Goal: Information Seeking & Learning: Learn about a topic

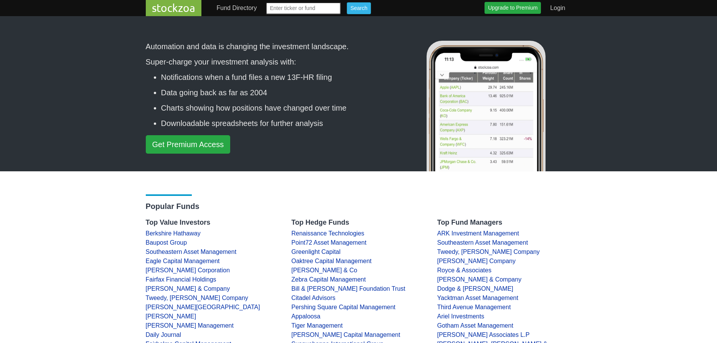
click at [282, 7] on input "text" at bounding box center [303, 8] width 75 height 12
type input "pmvp"
click at [347, 2] on input "Search" at bounding box center [359, 8] width 24 height 12
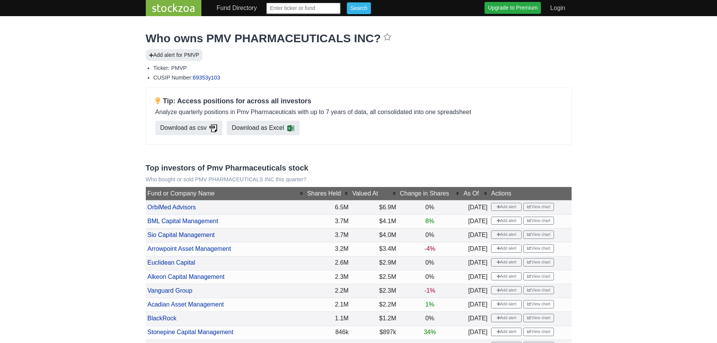
click at [420, 195] on div "Change in Shares" at bounding box center [430, 193] width 60 height 9
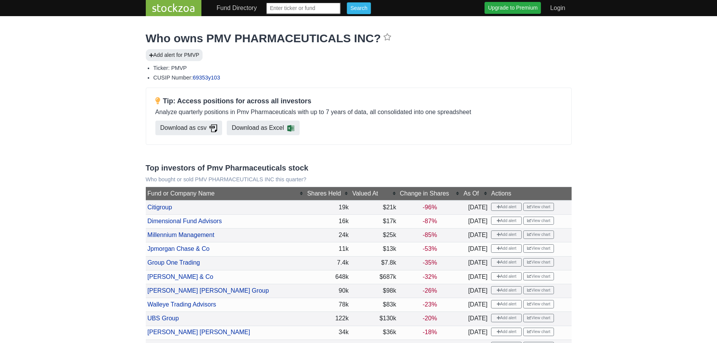
click at [420, 195] on div "Change in Shares" at bounding box center [430, 193] width 60 height 9
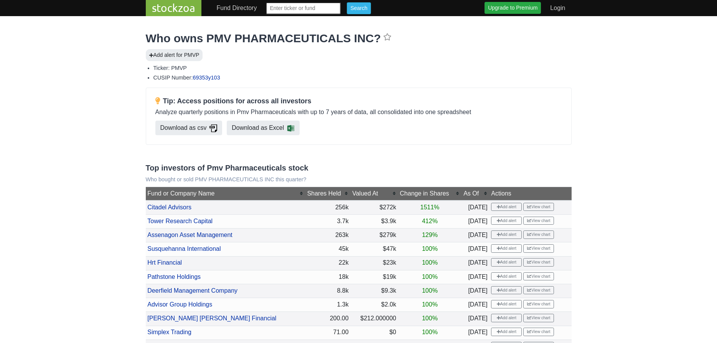
click at [303, 9] on input "text" at bounding box center [303, 8] width 75 height 12
type input "hrtx"
click at [347, 2] on input "Search" at bounding box center [359, 8] width 24 height 12
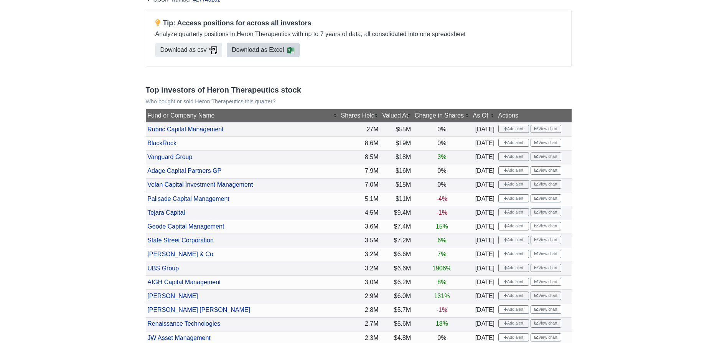
scroll to position [78, 0]
click at [415, 114] on div "Change in Shares" at bounding box center [442, 114] width 54 height 9
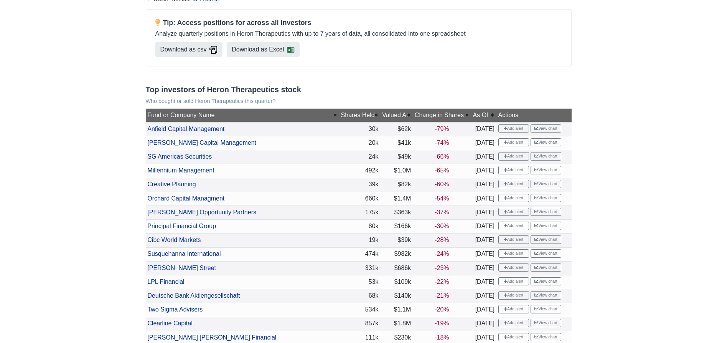
click at [415, 114] on div "Change in Shares" at bounding box center [442, 114] width 54 height 9
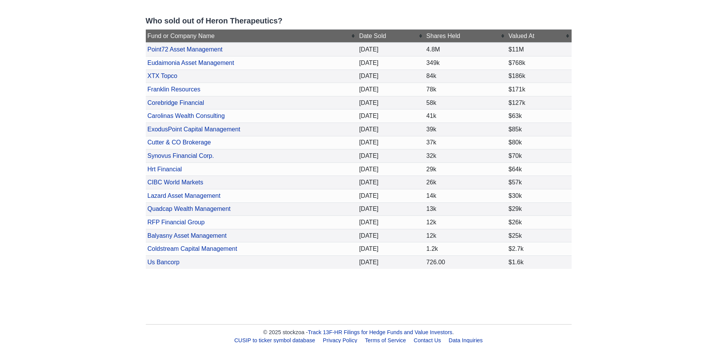
scroll to position [2308, 0]
